Goal: Navigation & Orientation: Find specific page/section

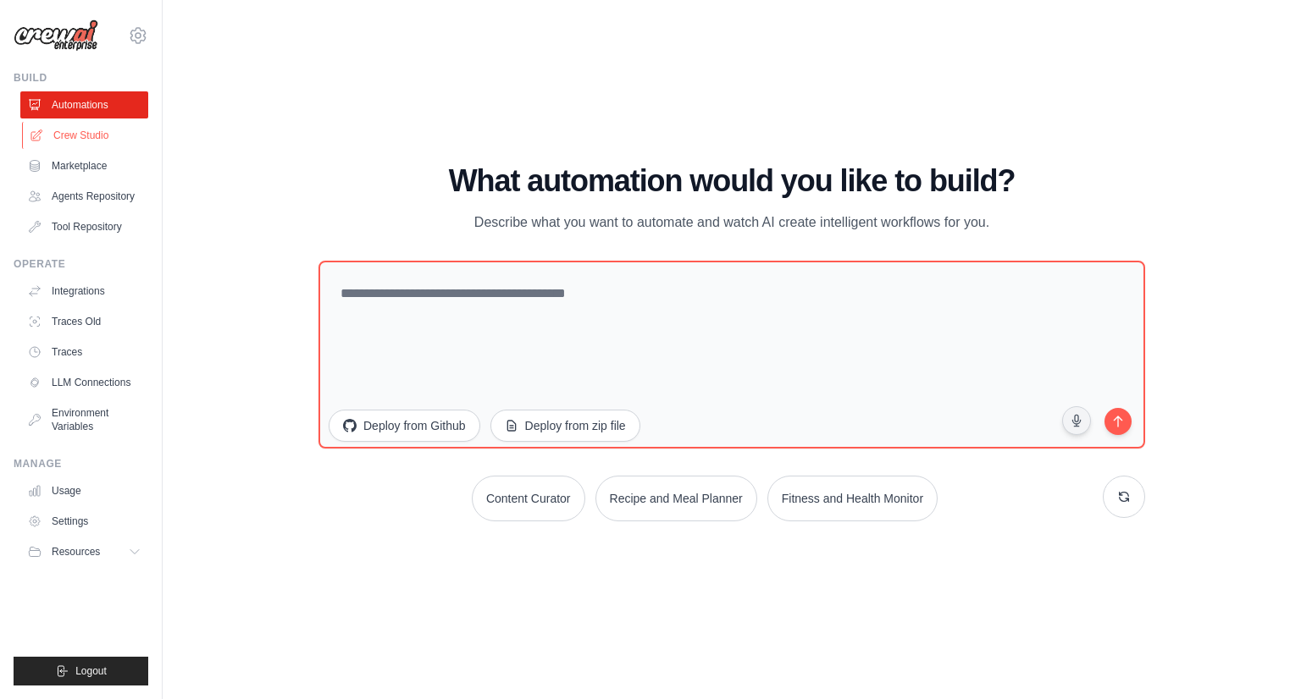
click at [58, 130] on link "Crew Studio" at bounding box center [86, 135] width 128 height 27
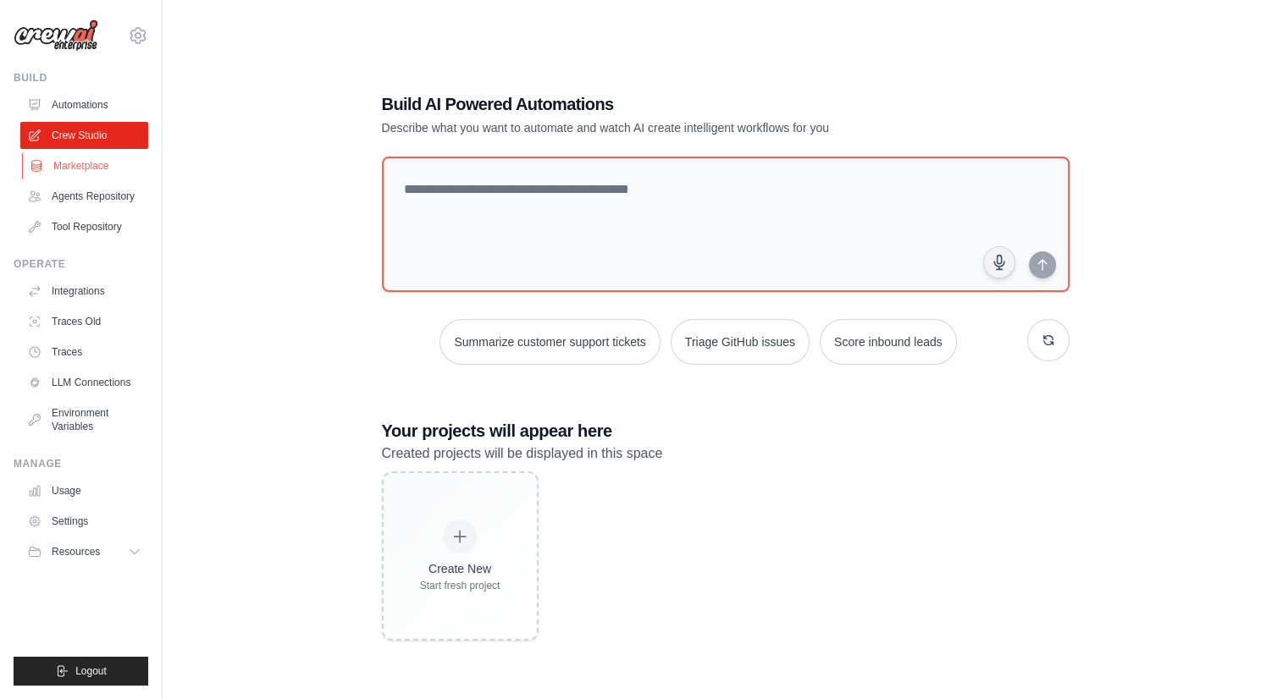
click at [96, 158] on link "Marketplace" at bounding box center [86, 165] width 128 height 27
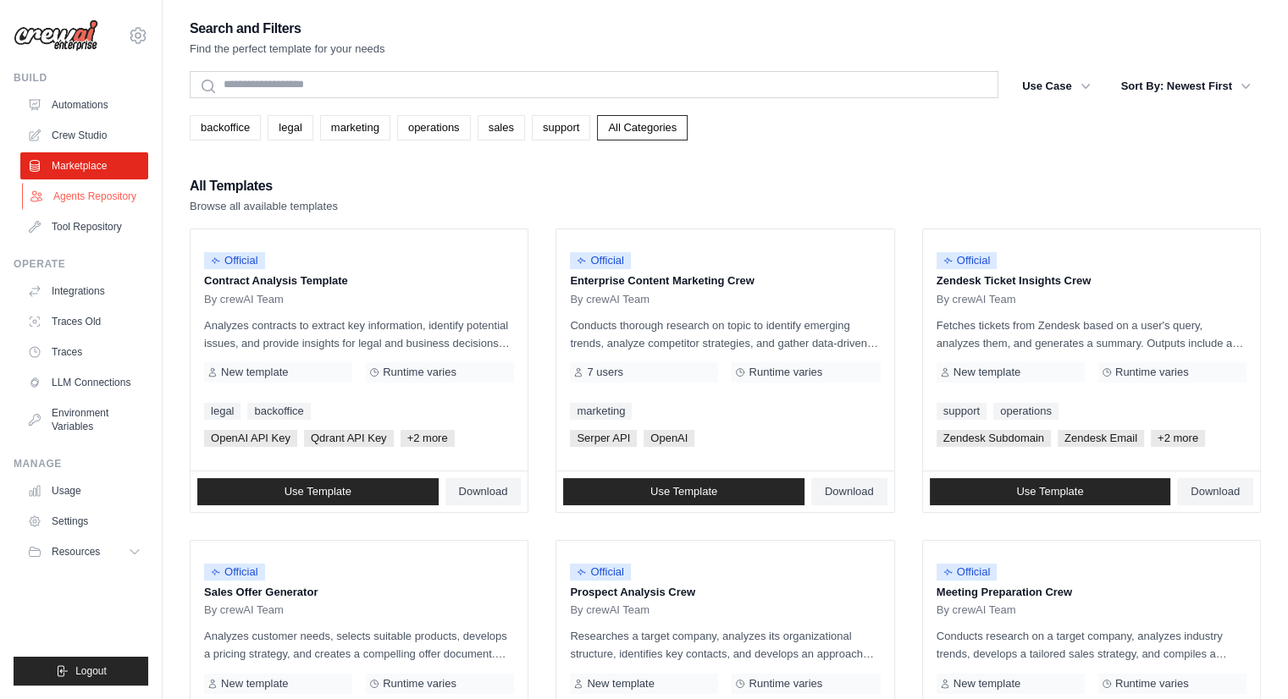
click at [98, 191] on link "Agents Repository" at bounding box center [86, 196] width 128 height 27
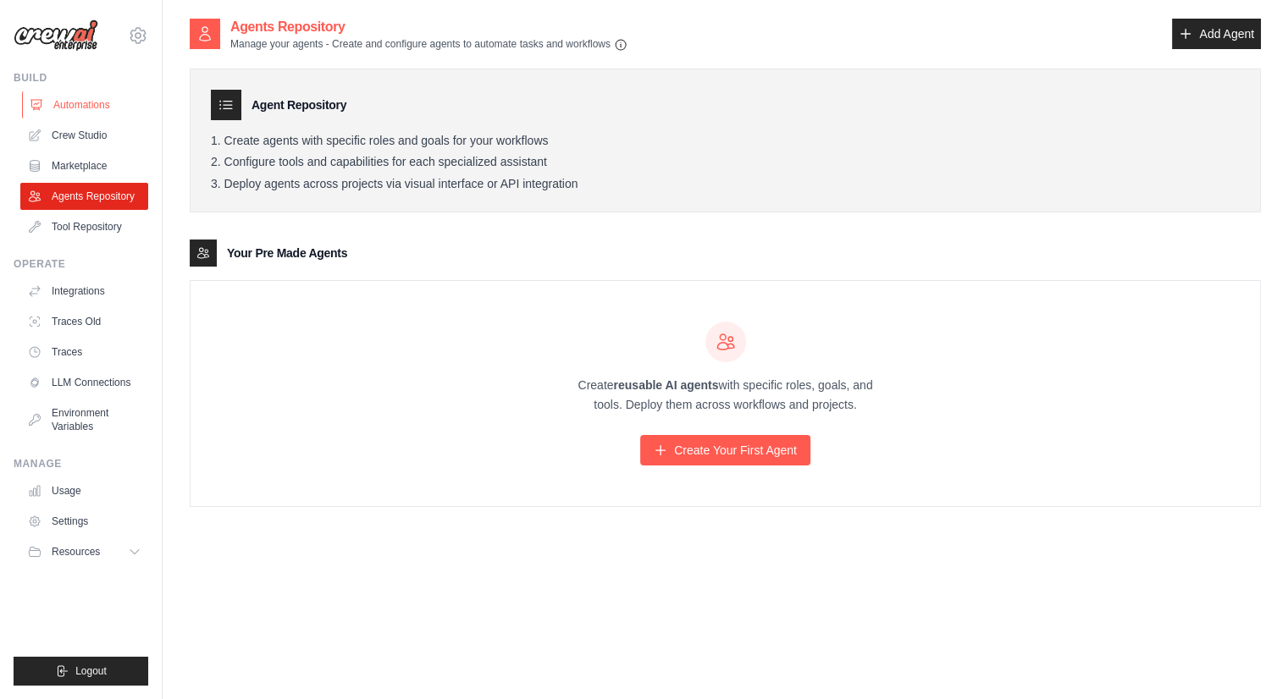
click at [79, 106] on link "Automations" at bounding box center [86, 104] width 128 height 27
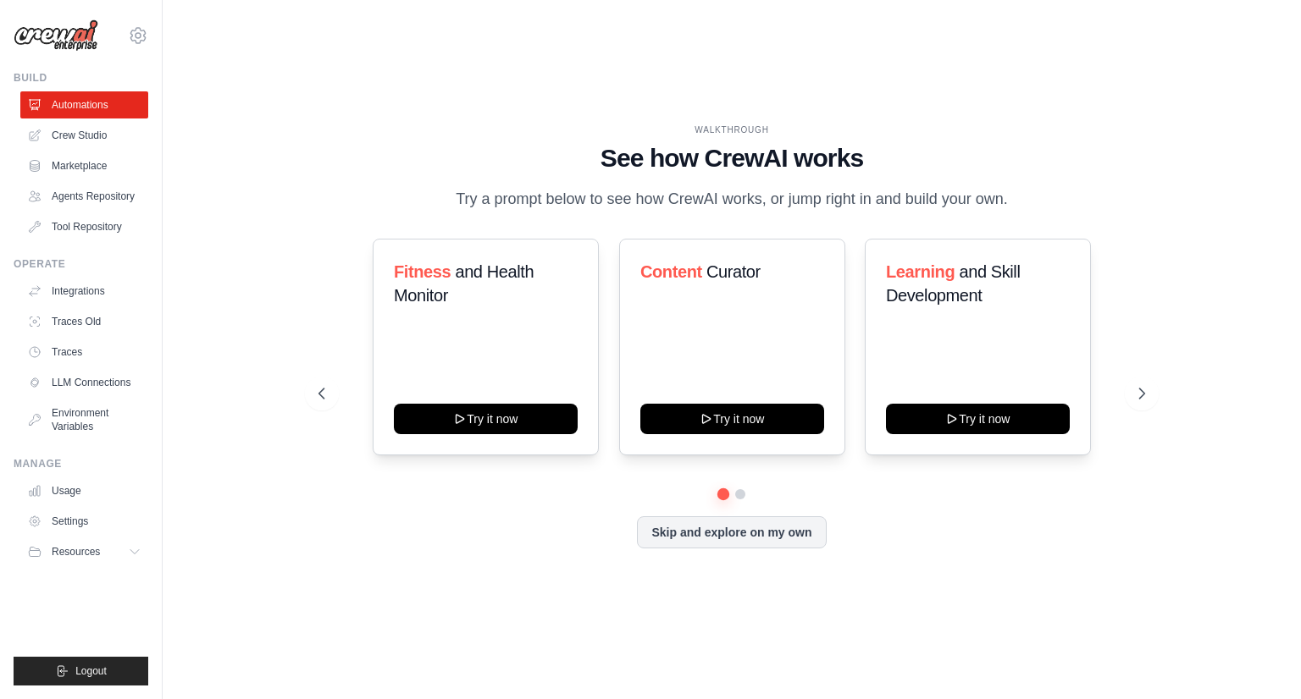
click at [908, 576] on div "WALKTHROUGH See how [PERSON_NAME] works Try a prompt below to see how [PERSON_N…" at bounding box center [731, 350] width 867 height 452
click at [69, 526] on link "Settings" at bounding box center [86, 521] width 128 height 27
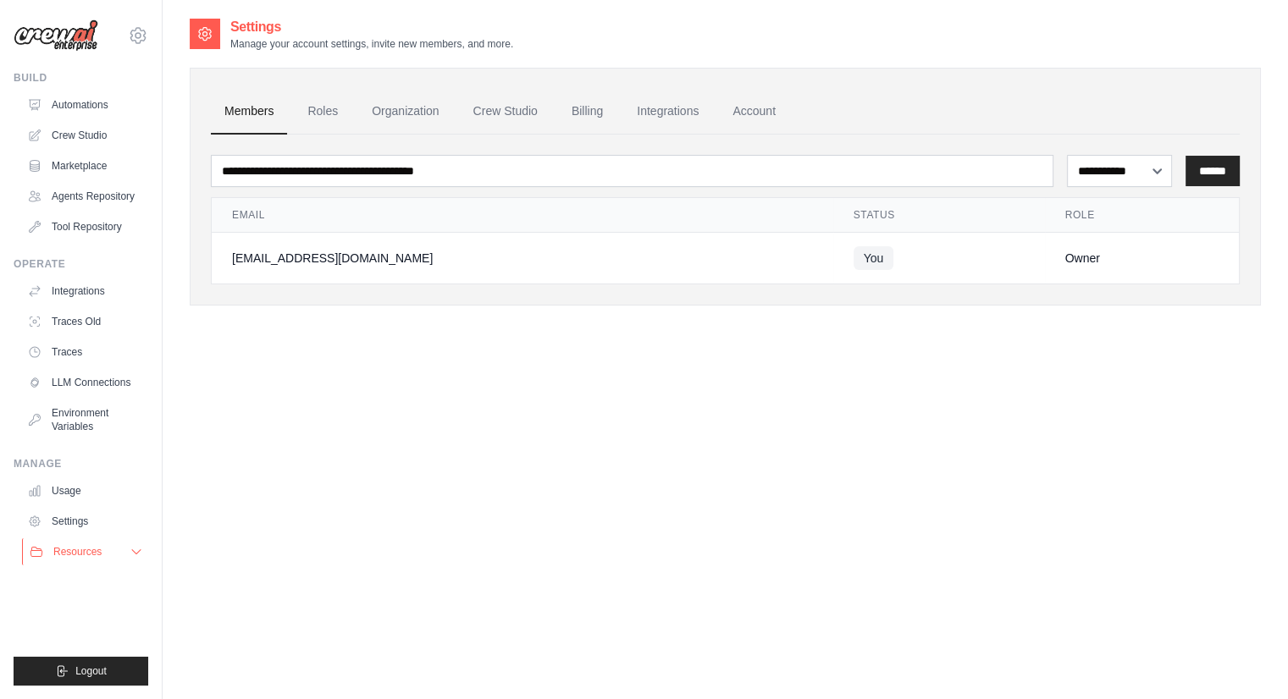
click at [73, 547] on span "Resources" at bounding box center [77, 552] width 48 height 14
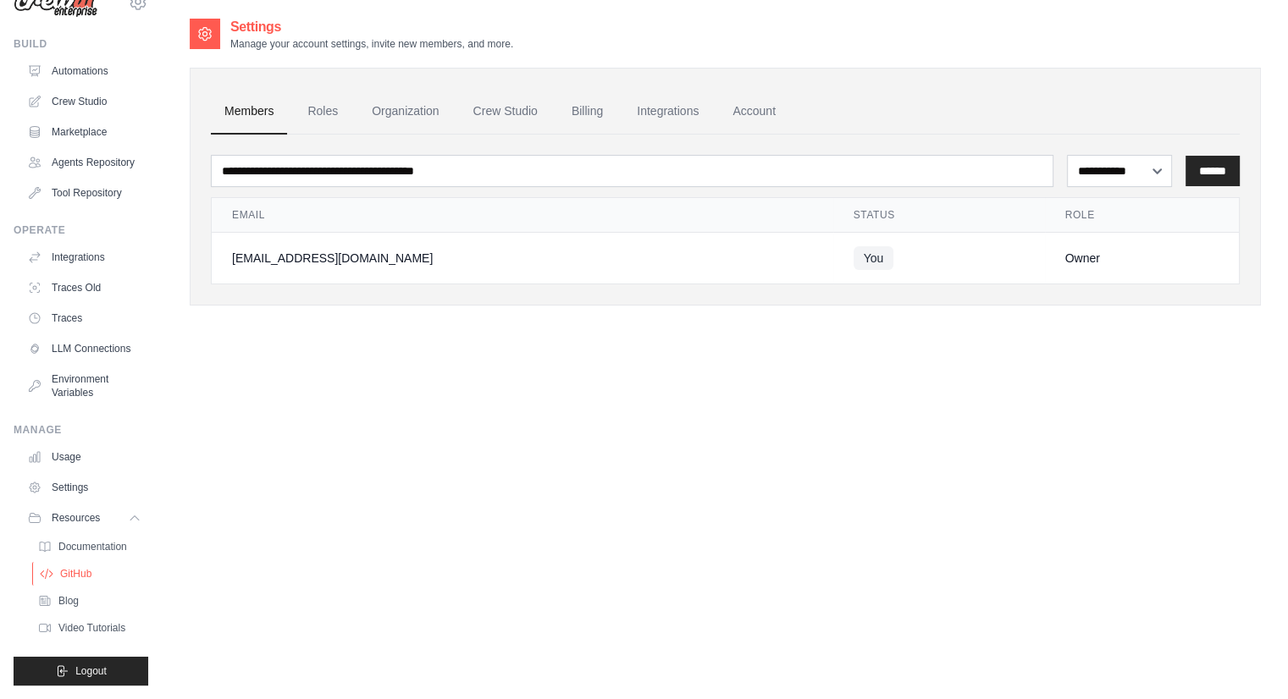
click at [76, 567] on span "GitHub" at bounding box center [75, 574] width 31 height 14
